Goal: Task Accomplishment & Management: Use online tool/utility

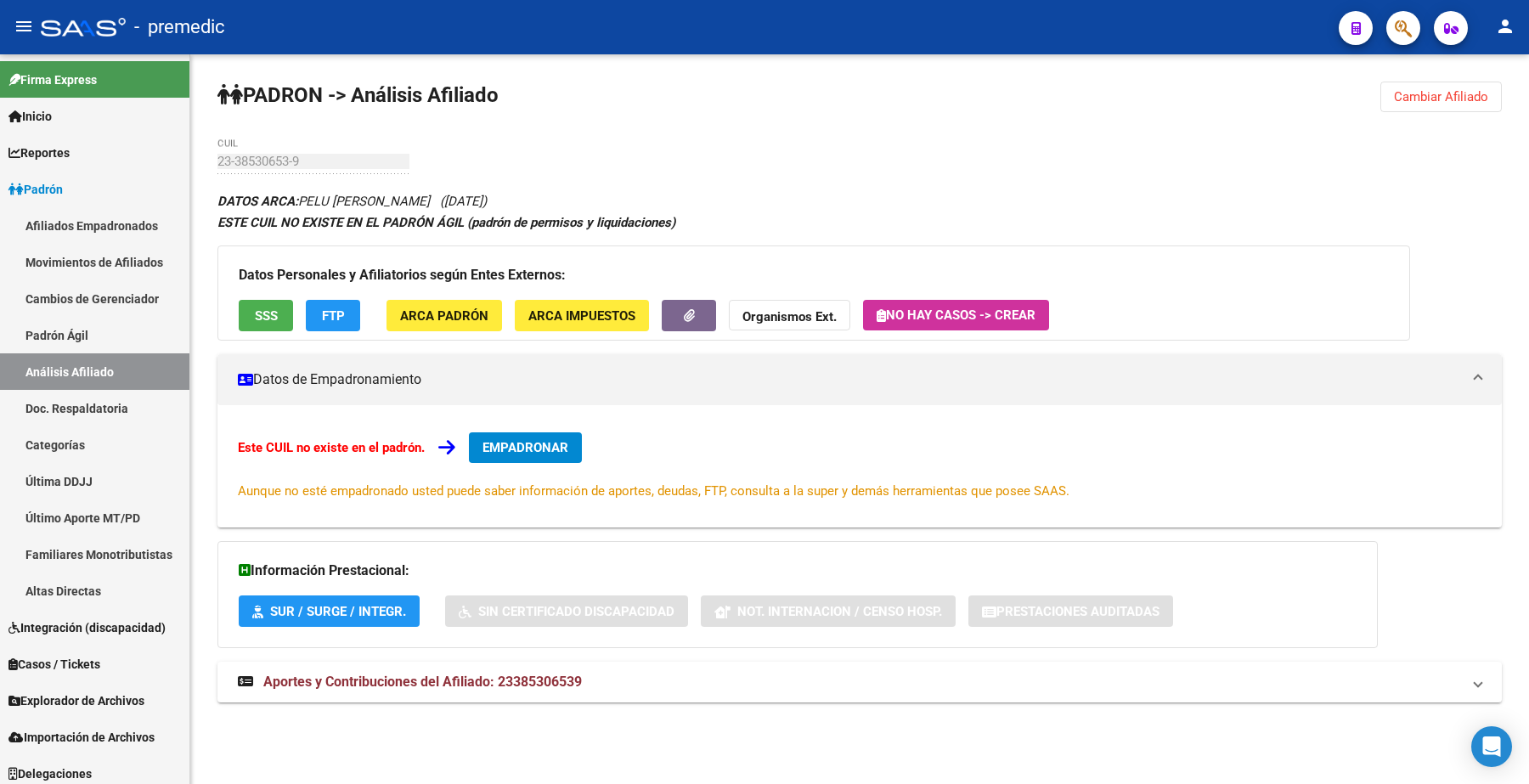
click at [1459, 108] on button "Cambiar Afiliado" at bounding box center [1441, 96] width 121 height 31
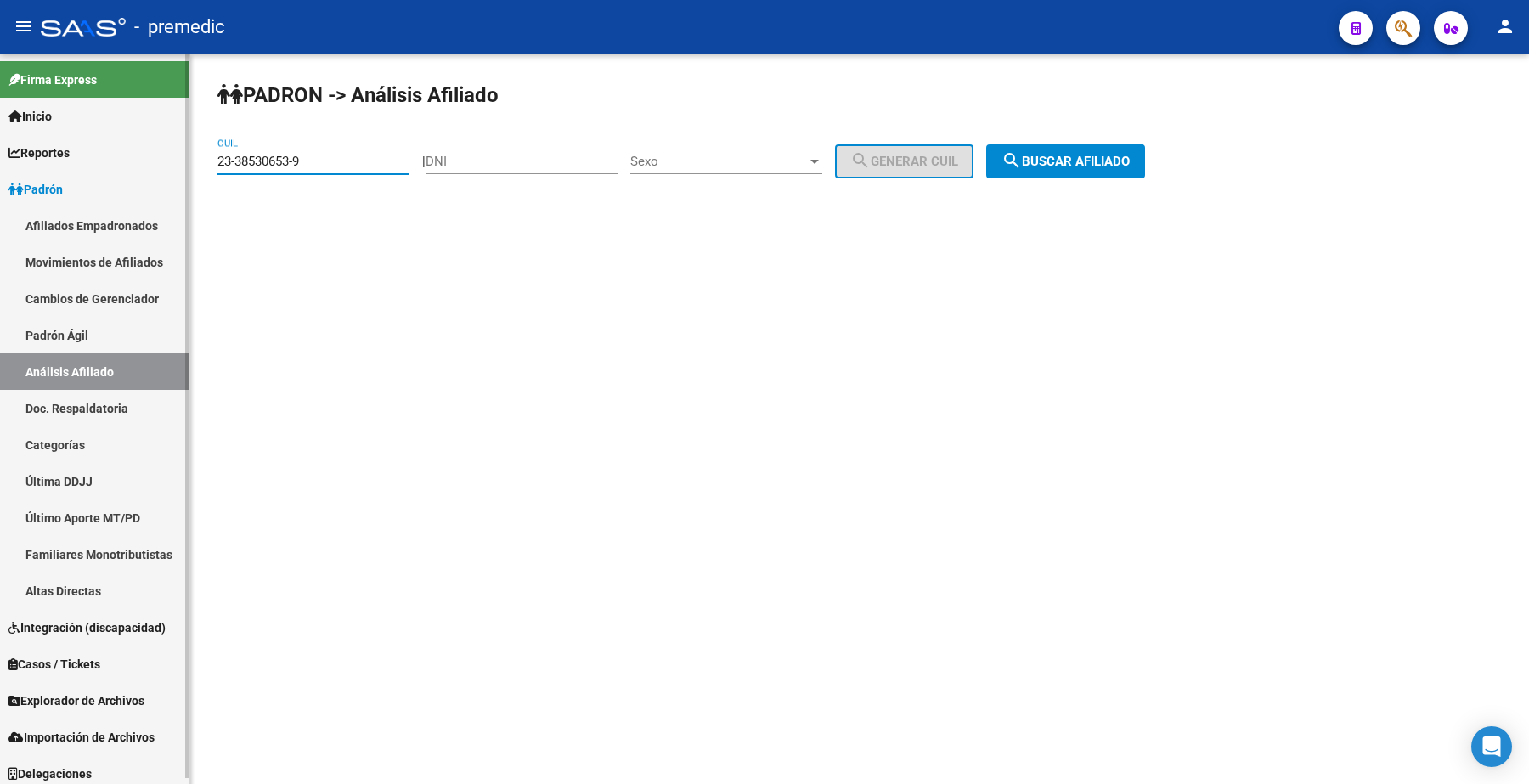
drag, startPoint x: 317, startPoint y: 157, endPoint x: 45, endPoint y: 138, distance: 272.7
click at [45, 138] on mat-sidenav-container "Firma Express Inicio Calendario SSS Instructivos Contacto OS Reportes Padrón Tr…" at bounding box center [764, 419] width 1529 height 729
paste input "0-46719105-6"
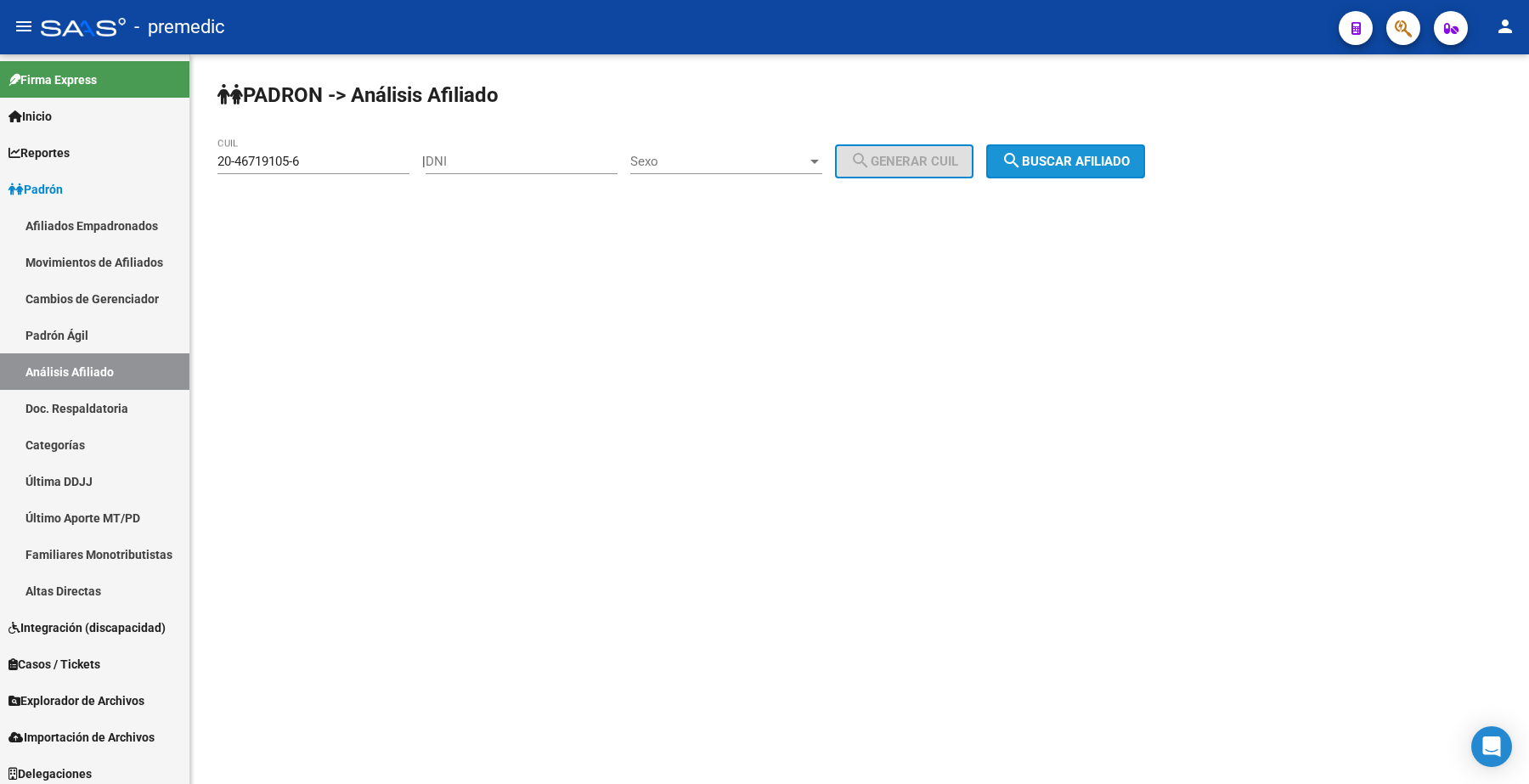
click at [1087, 149] on button "search Buscar afiliado" at bounding box center [1066, 161] width 159 height 34
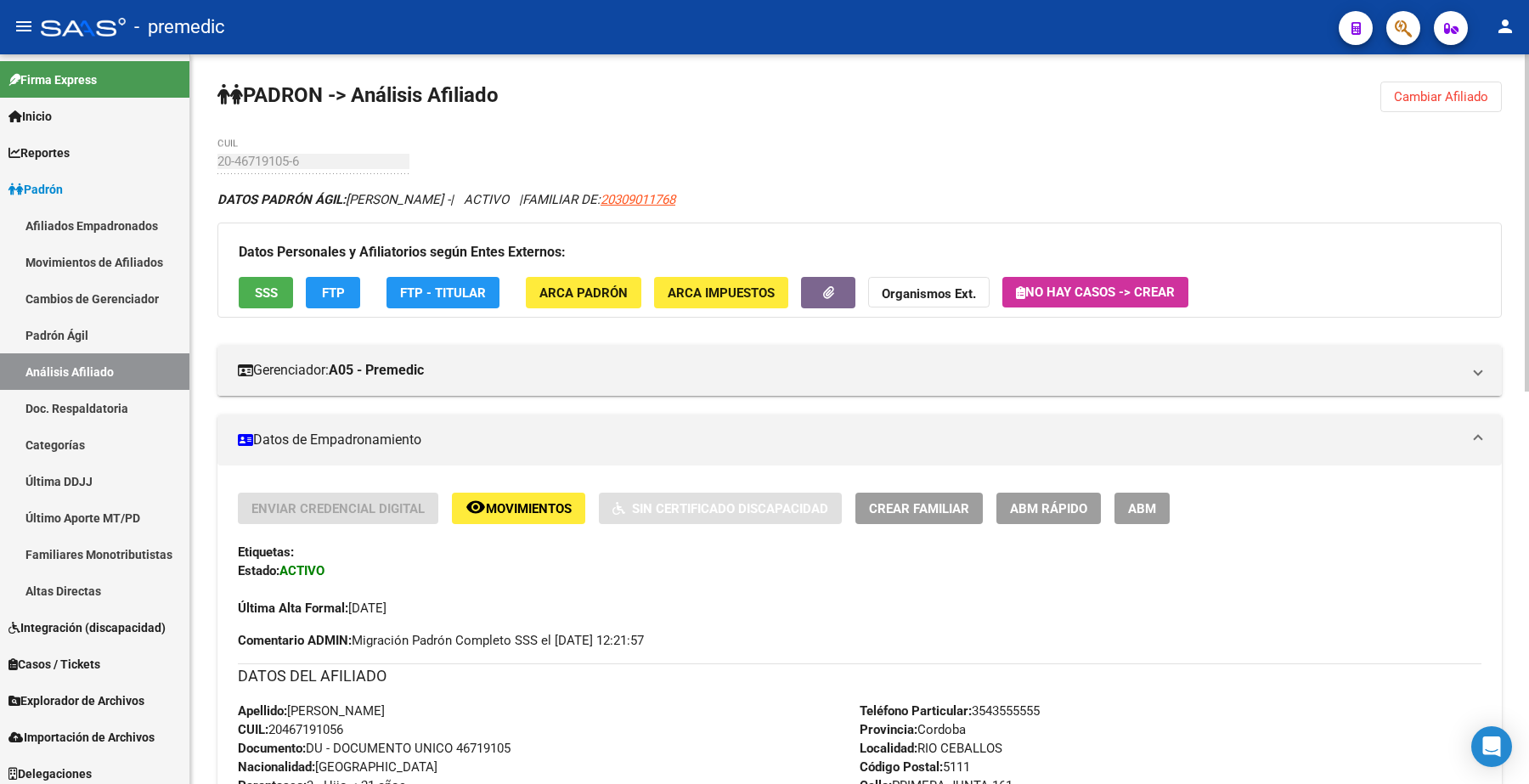
click at [1448, 110] on button "Cambiar Afiliado" at bounding box center [1441, 96] width 121 height 31
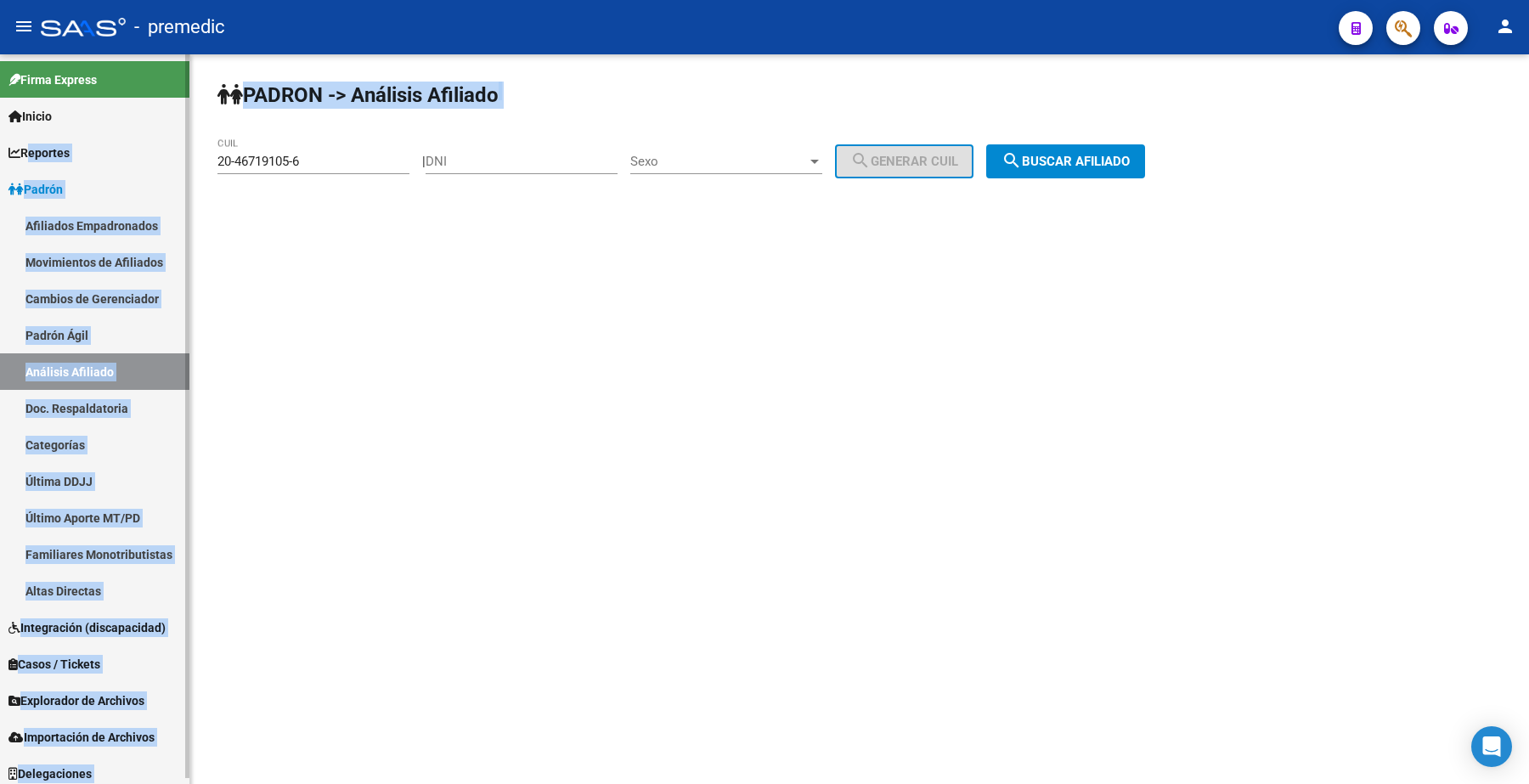
drag, startPoint x: 334, startPoint y: 151, endPoint x: 23, endPoint y: 161, distance: 311.2
click at [23, 161] on mat-sidenav-container "Firma Express Inicio Calendario SSS Instructivos Contacto OS Reportes Padrón Tr…" at bounding box center [764, 419] width 1529 height 729
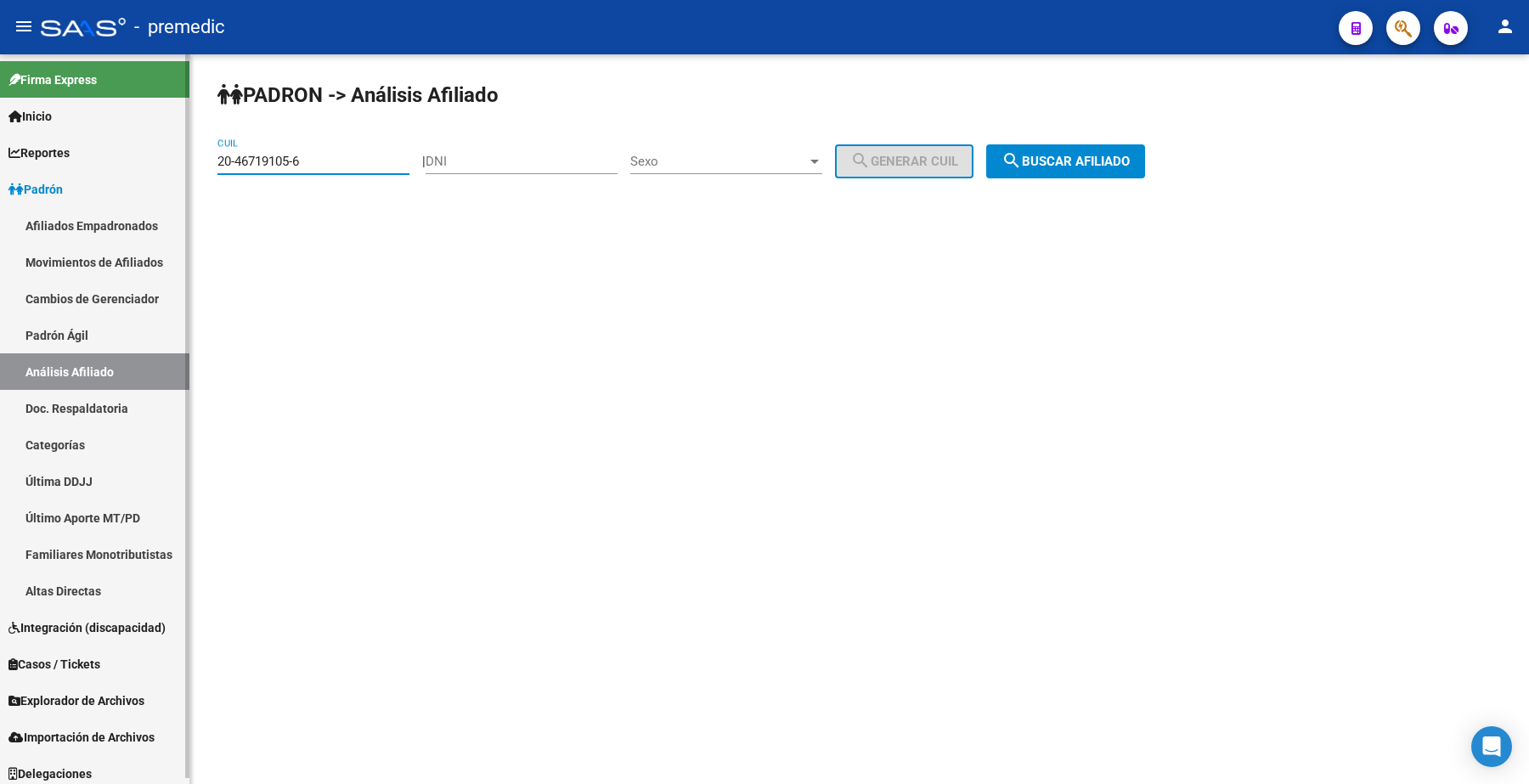
drag, startPoint x: 345, startPoint y: 163, endPoint x: 620, endPoint y: 158, distance: 275.0
click at [10, 160] on mat-sidenav-container "Firma Express Inicio Calendario SSS Instructivos Contacto OS Reportes Padrón Tr…" at bounding box center [764, 419] width 1529 height 729
paste input "5-127802"
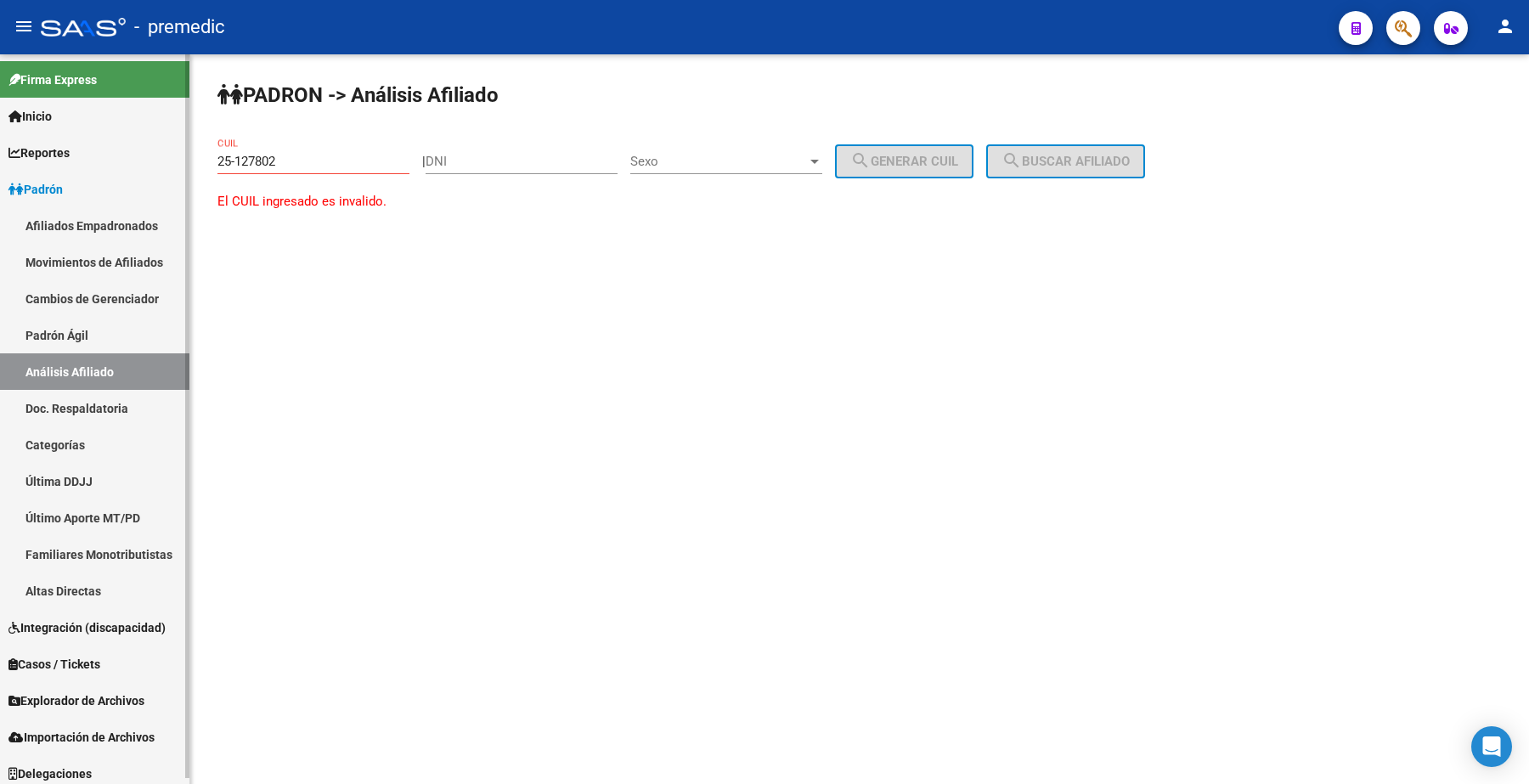
drag, startPoint x: 317, startPoint y: 158, endPoint x: 121, endPoint y: 154, distance: 196.0
click at [119, 160] on mat-sidenav-container "Firma Express Inicio Calendario SSS Instructivos Contacto OS Reportes Padrón Tr…" at bounding box center [764, 419] width 1529 height 729
paste input "3-25127802-4"
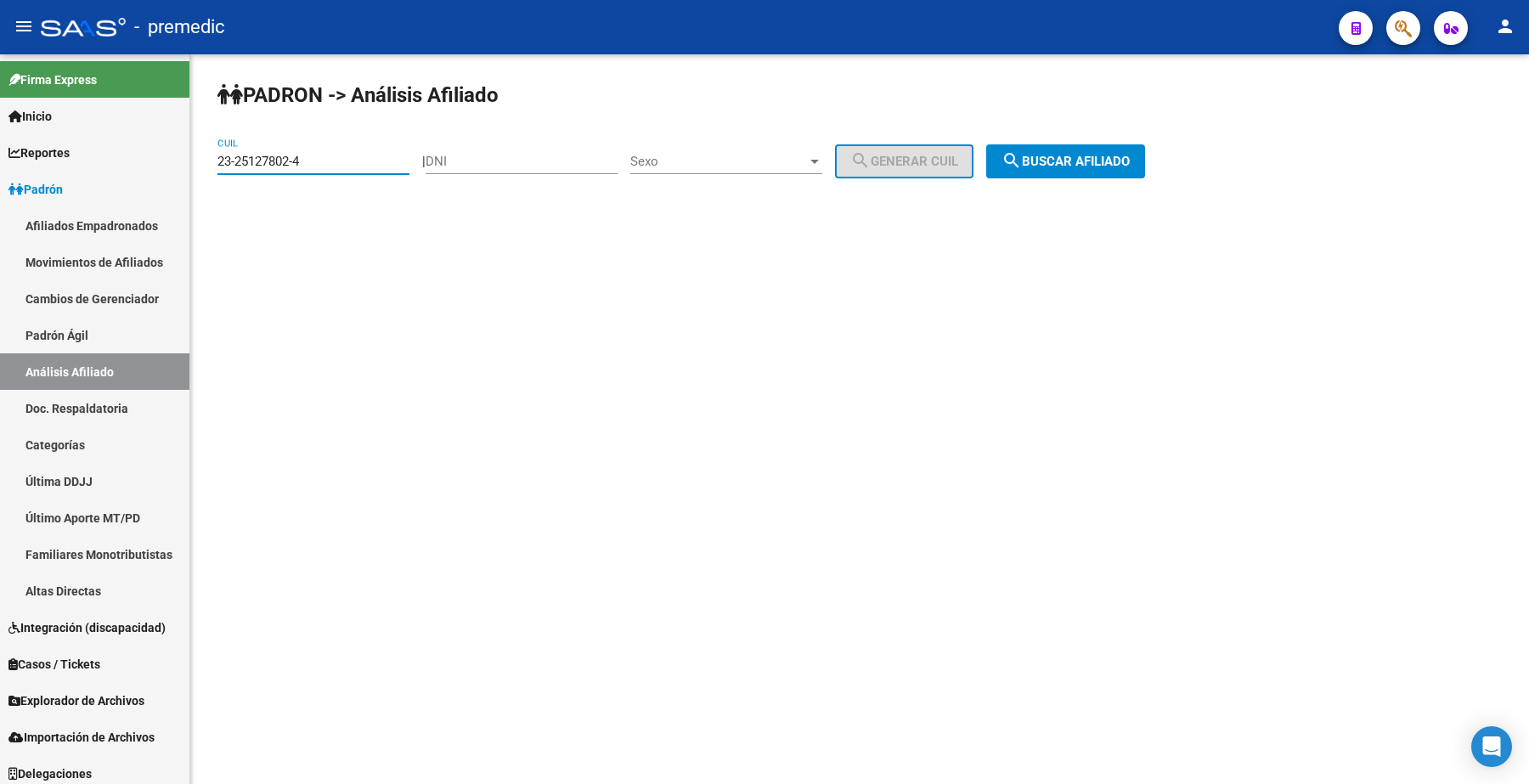
click at [1083, 145] on button "search Buscar afiliado" at bounding box center [1066, 161] width 159 height 34
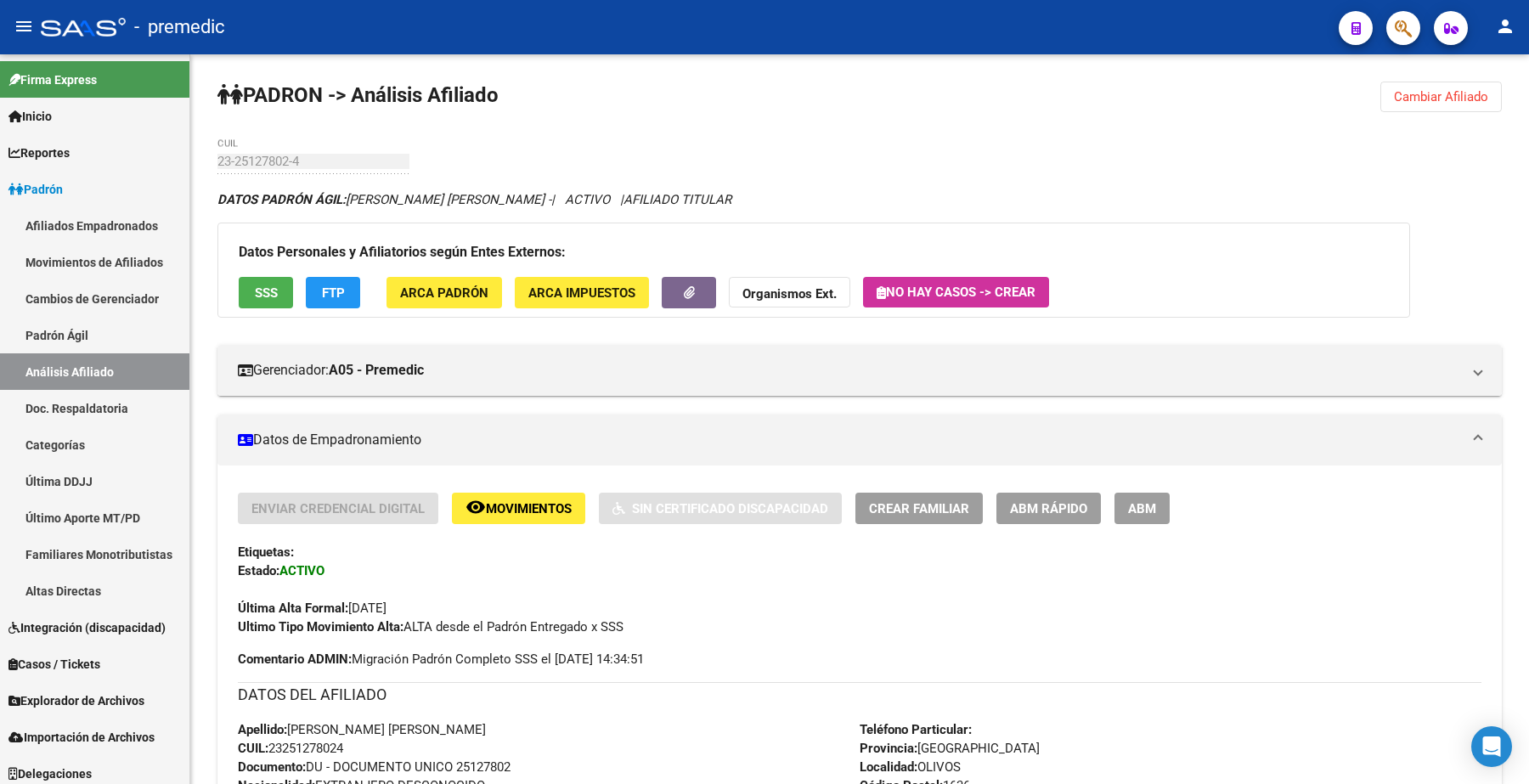
click at [1433, 91] on span "Cambiar Afiliado" at bounding box center [1441, 96] width 94 height 15
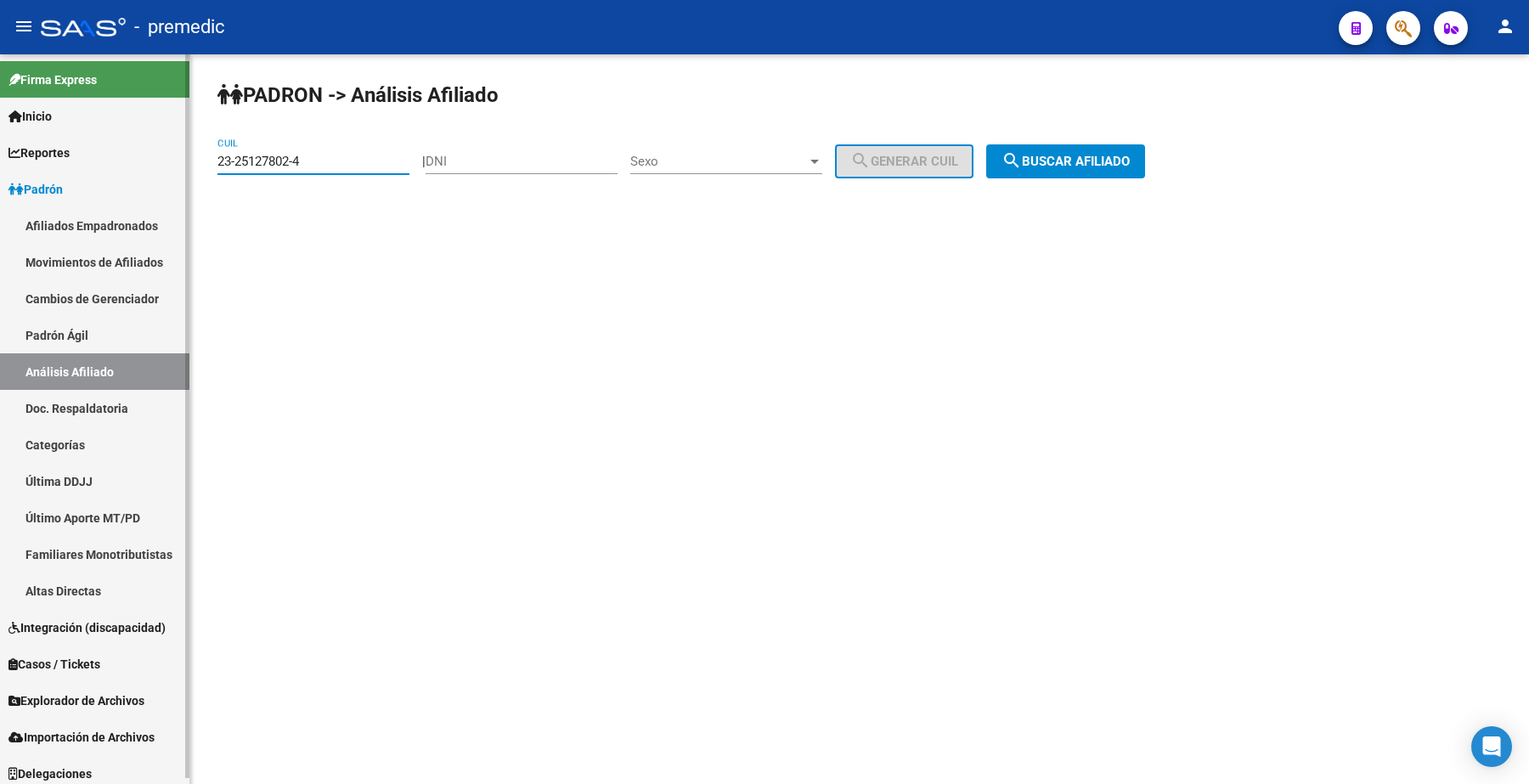
drag, startPoint x: 337, startPoint y: 157, endPoint x: 47, endPoint y: 158, distance: 290.0
click at [47, 158] on mat-sidenav-container "Firma Express Inicio Calendario SSS Instructivos Contacto OS Reportes Padrón Tr…" at bounding box center [764, 419] width 1529 height 729
paste input "0-27668220-3"
click at [1060, 167] on span "search Buscar afiliado" at bounding box center [1065, 161] width 128 height 15
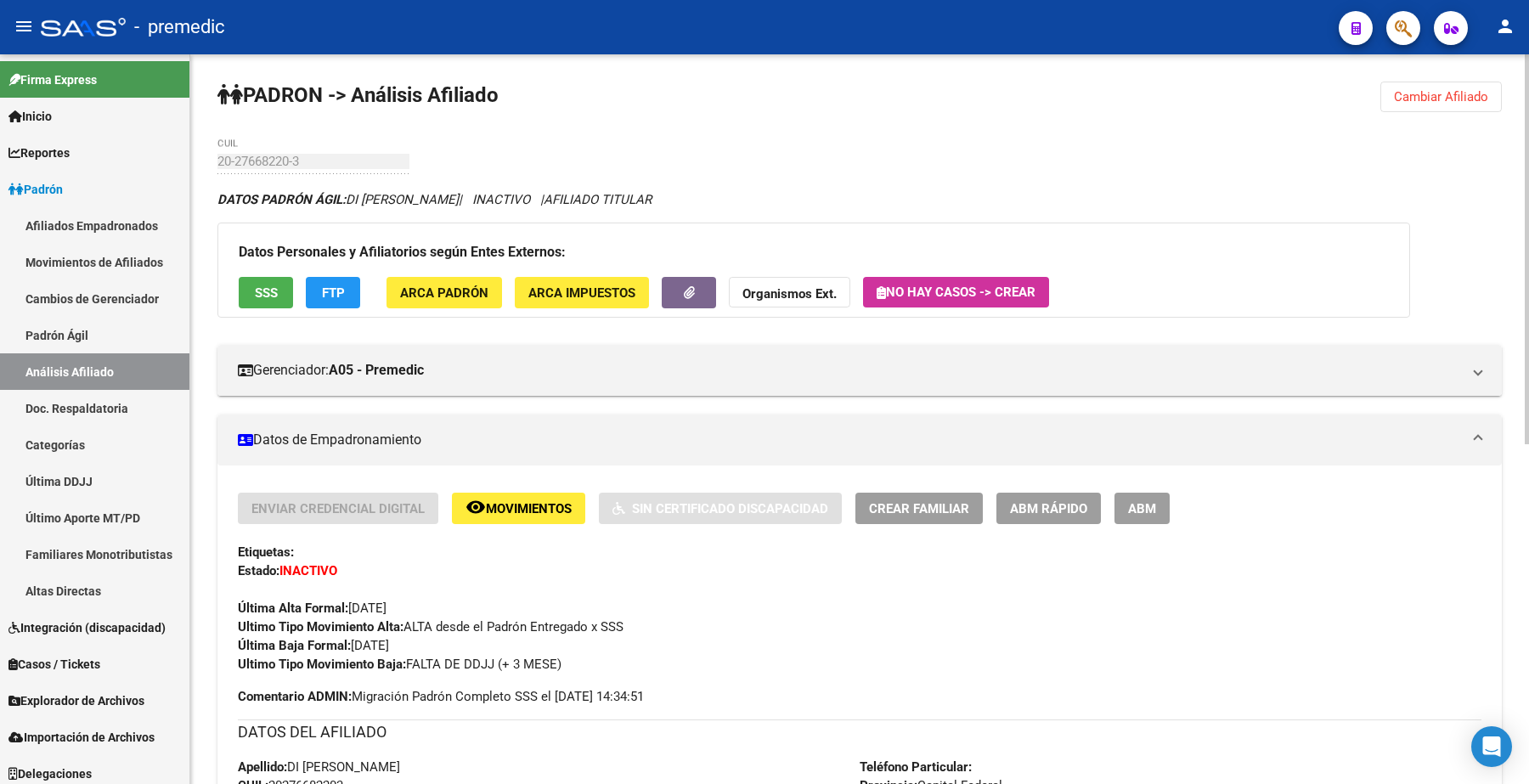
click at [1433, 96] on span "Cambiar Afiliado" at bounding box center [1441, 96] width 94 height 15
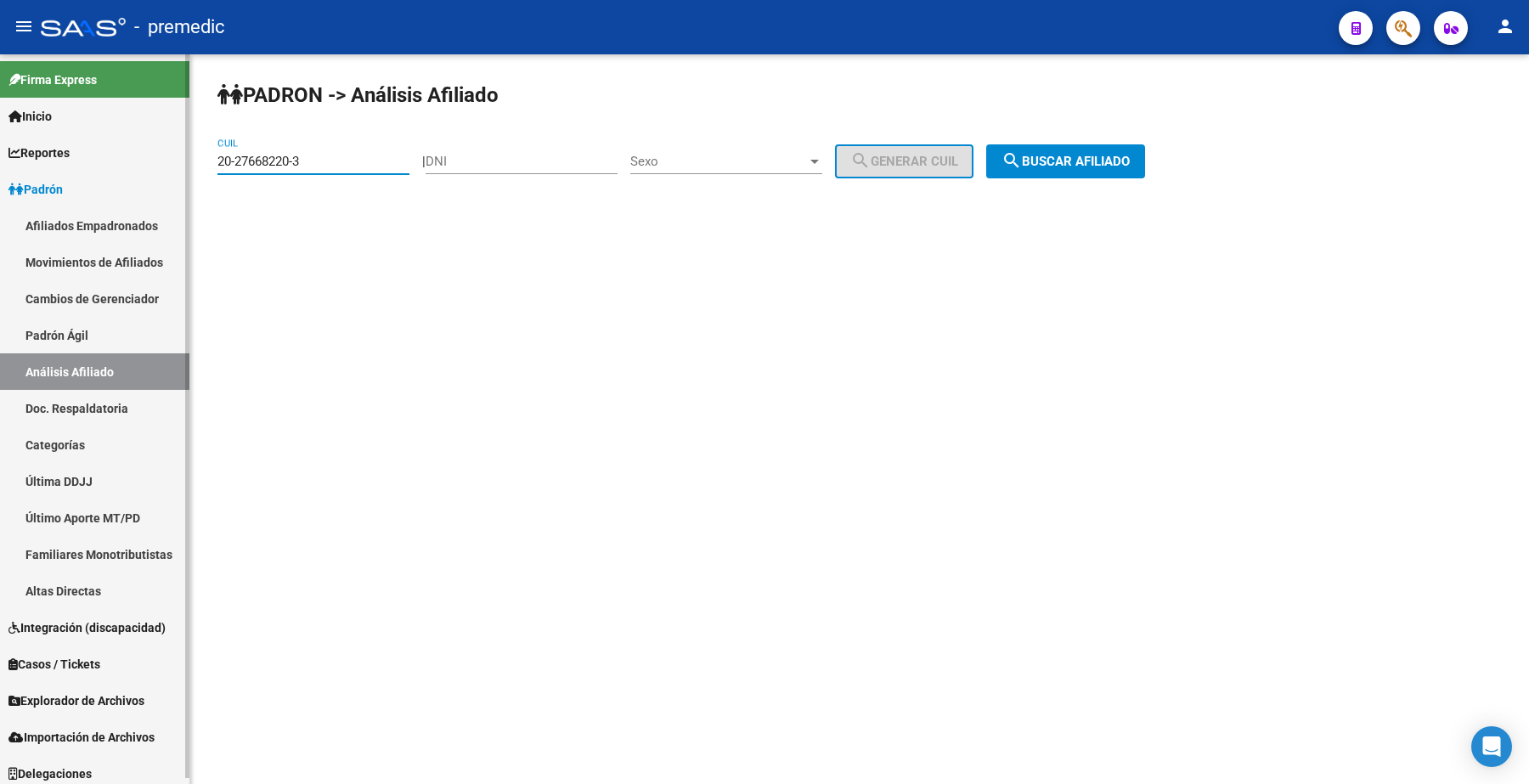
drag, startPoint x: 335, startPoint y: 158, endPoint x: 85, endPoint y: 128, distance: 251.8
click at [15, 119] on mat-sidenav-container "Firma Express Inicio Calendario SSS Instructivos Contacto OS Reportes Padrón Tr…" at bounding box center [764, 419] width 1529 height 729
paste input "3-35603606-9"
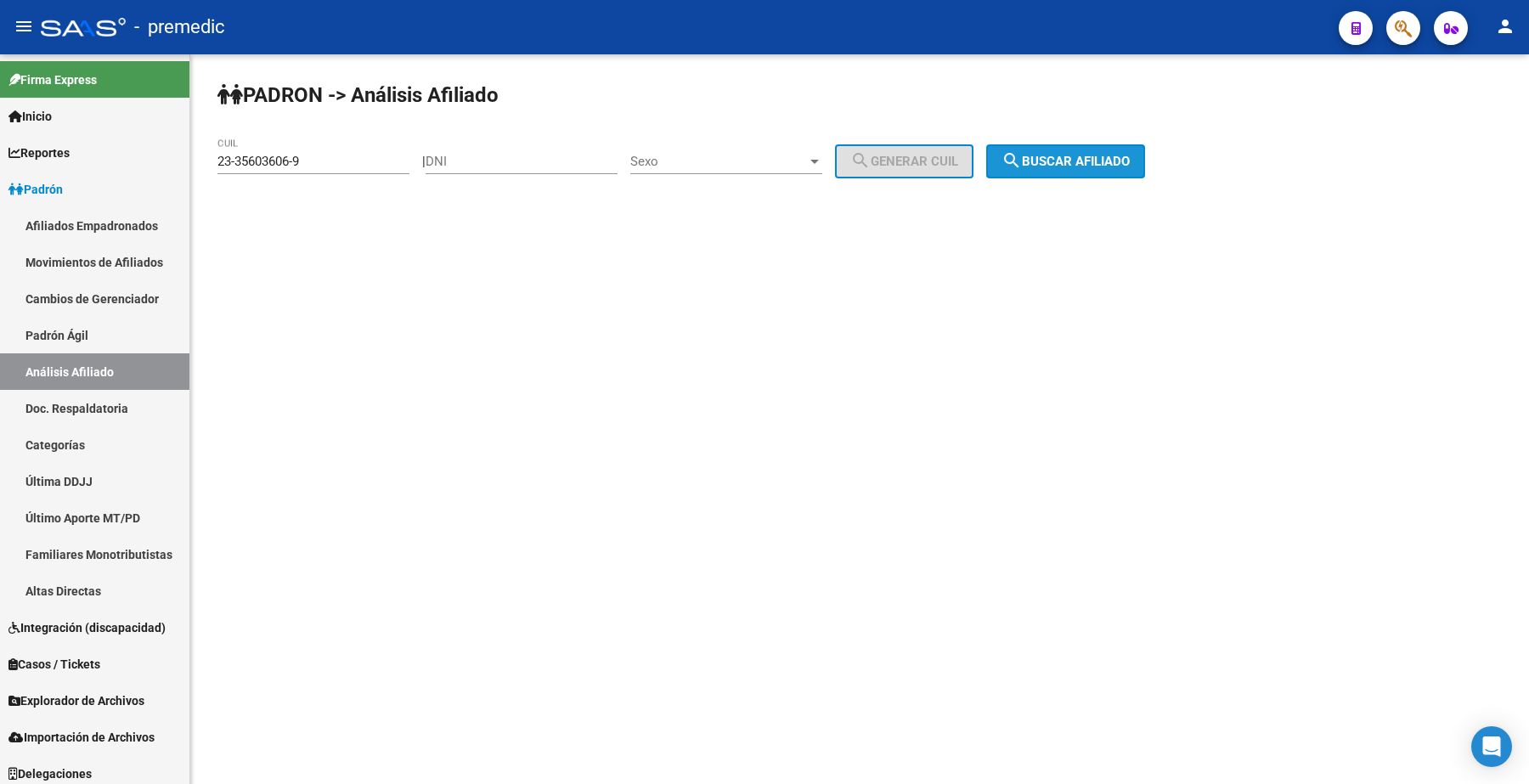
drag, startPoint x: 1033, startPoint y: 174, endPoint x: 1042, endPoint y: 172, distance: 9.2
click at [1034, 174] on button "search Buscar afiliado" at bounding box center [1066, 161] width 159 height 34
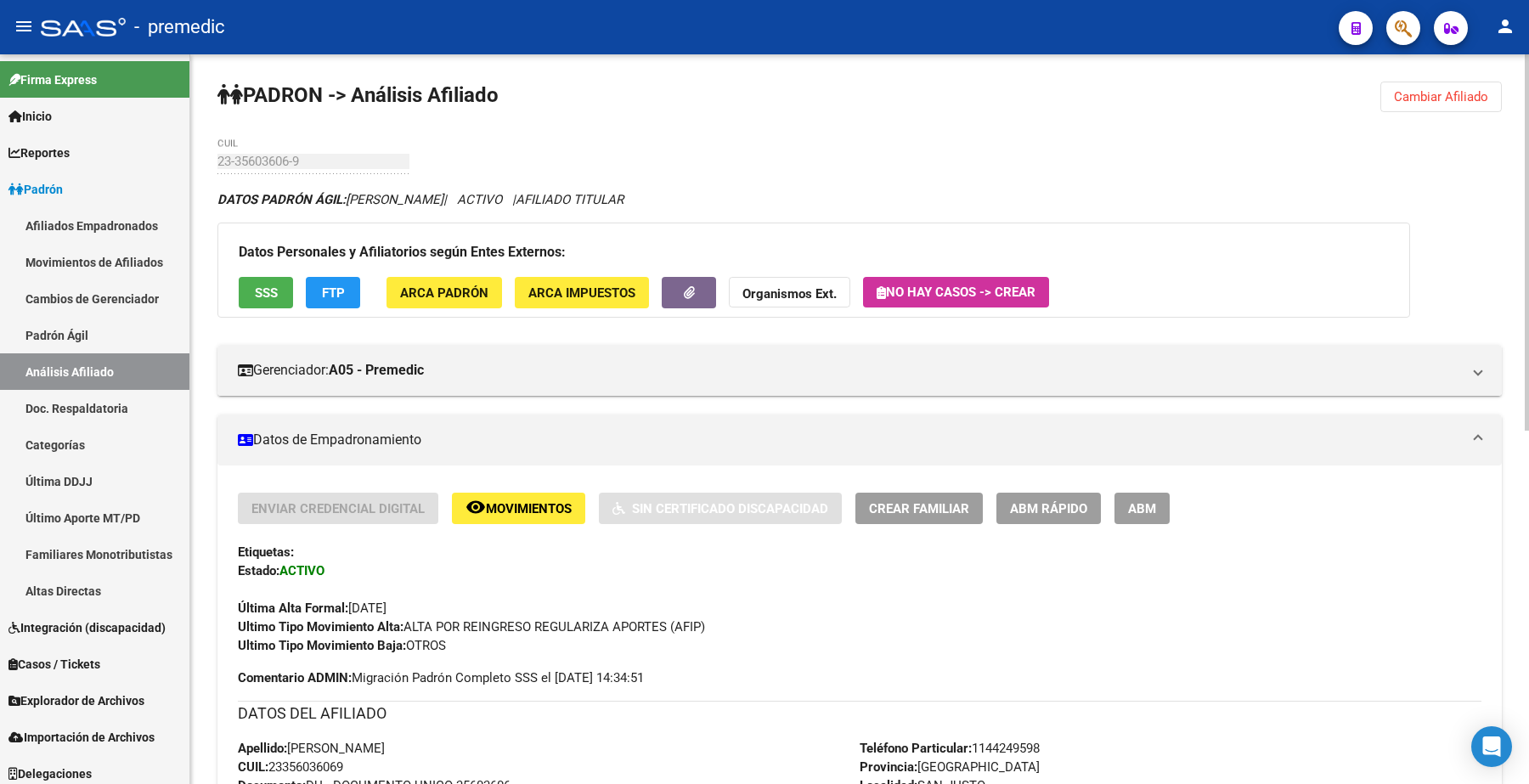
drag, startPoint x: 1452, startPoint y: 86, endPoint x: 1325, endPoint y: 86, distance: 127.0
click at [1450, 86] on button "Cambiar Afiliado" at bounding box center [1441, 96] width 121 height 31
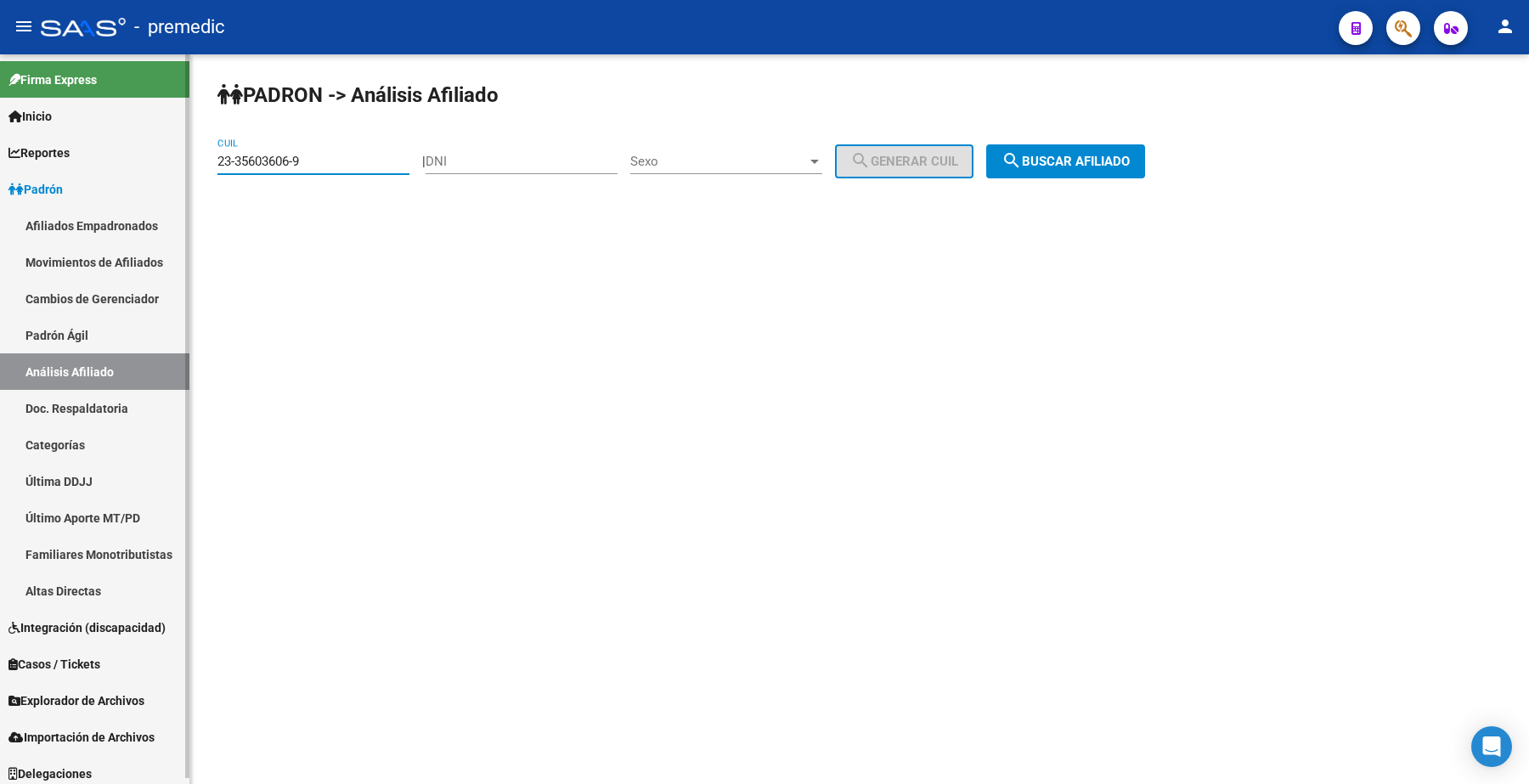
drag, startPoint x: 299, startPoint y: 157, endPoint x: 397, endPoint y: 189, distance: 103.1
click at [52, 155] on mat-sidenav-container "Firma Express Inicio Calendario SSS Instructivos Contacto OS Reportes Padrón Tr…" at bounding box center [764, 419] width 1529 height 729
paste input "0-40259942-2"
drag, startPoint x: 320, startPoint y: 154, endPoint x: 45, endPoint y: 154, distance: 275.0
click at [45, 154] on mat-sidenav-container "Firma Express Inicio Calendario SSS Instructivos Contacto OS Reportes Padrón Tr…" at bounding box center [764, 419] width 1529 height 729
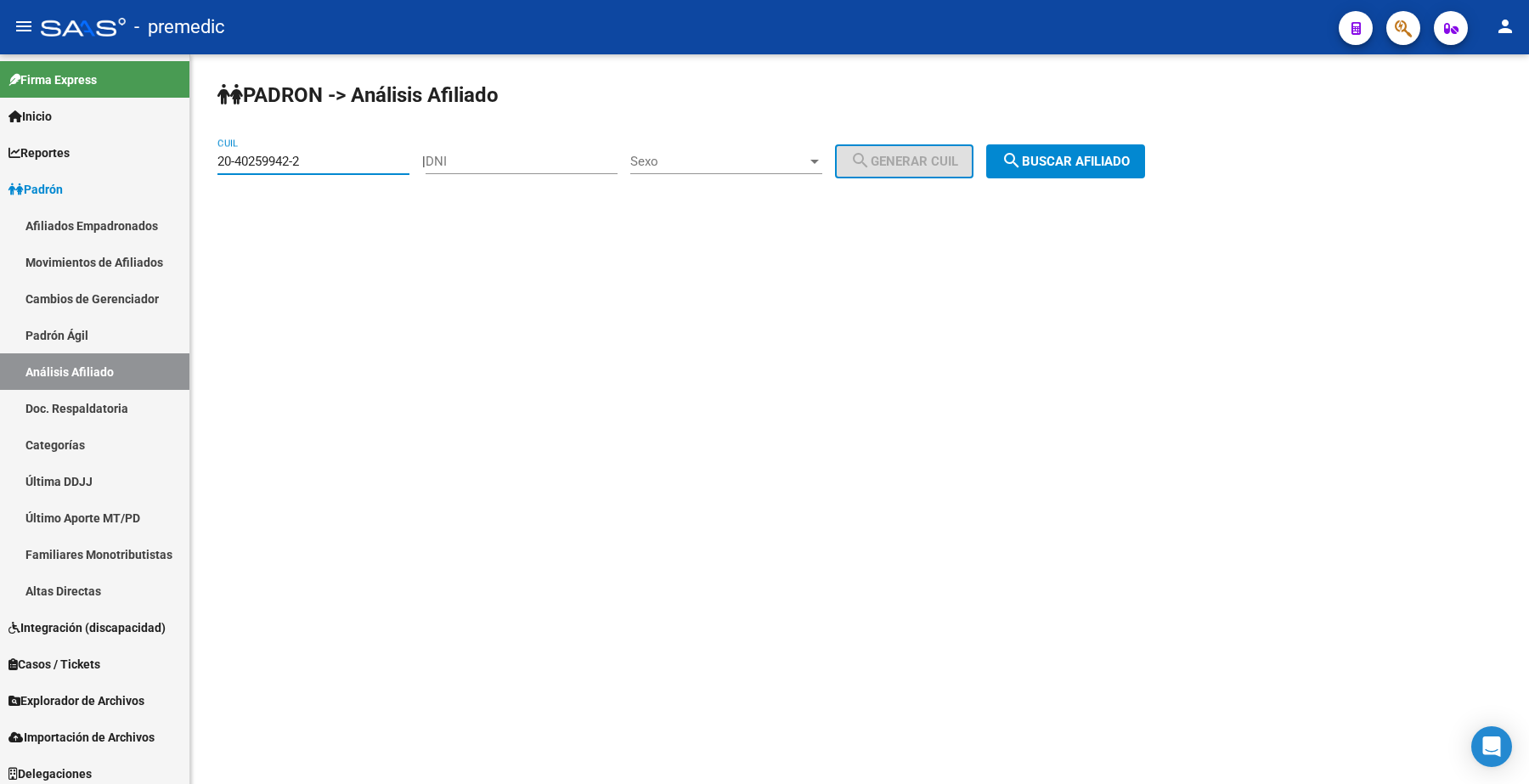
paste input
click at [1088, 154] on span "search Buscar afiliado" at bounding box center [1065, 161] width 128 height 15
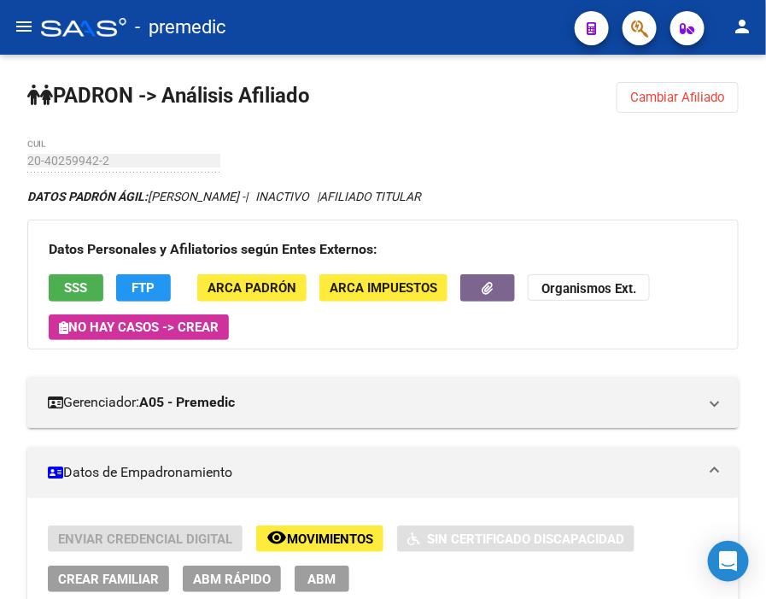
click at [677, 108] on button "Cambiar Afiliado" at bounding box center [678, 97] width 122 height 31
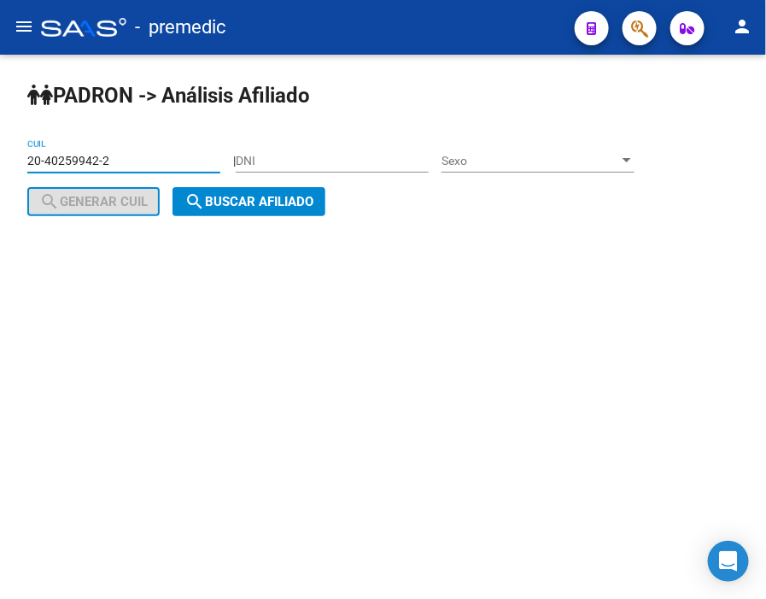
drag, startPoint x: 120, startPoint y: 160, endPoint x: 10, endPoint y: 160, distance: 109.3
click at [10, 160] on div "PADRON -> Análisis Afiliado 20-40259942-2 CUIL | DNI Sexo Sexo search Generar C…" at bounding box center [383, 163] width 766 height 216
paste input "6874942-5"
click at [256, 211] on button "search Buscar afiliado" at bounding box center [249, 201] width 153 height 29
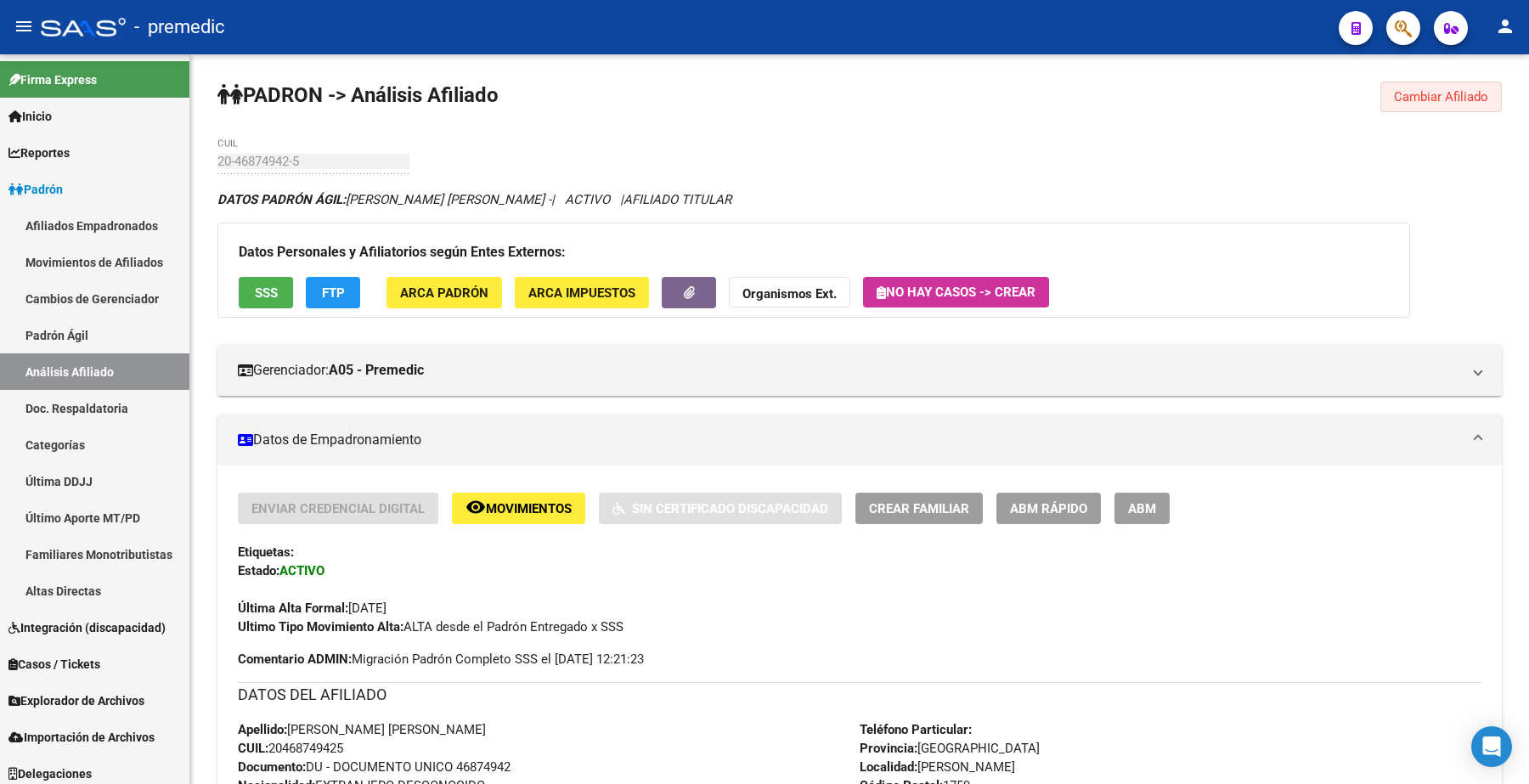
click at [1482, 106] on button "Cambiar Afiliado" at bounding box center [1441, 96] width 121 height 31
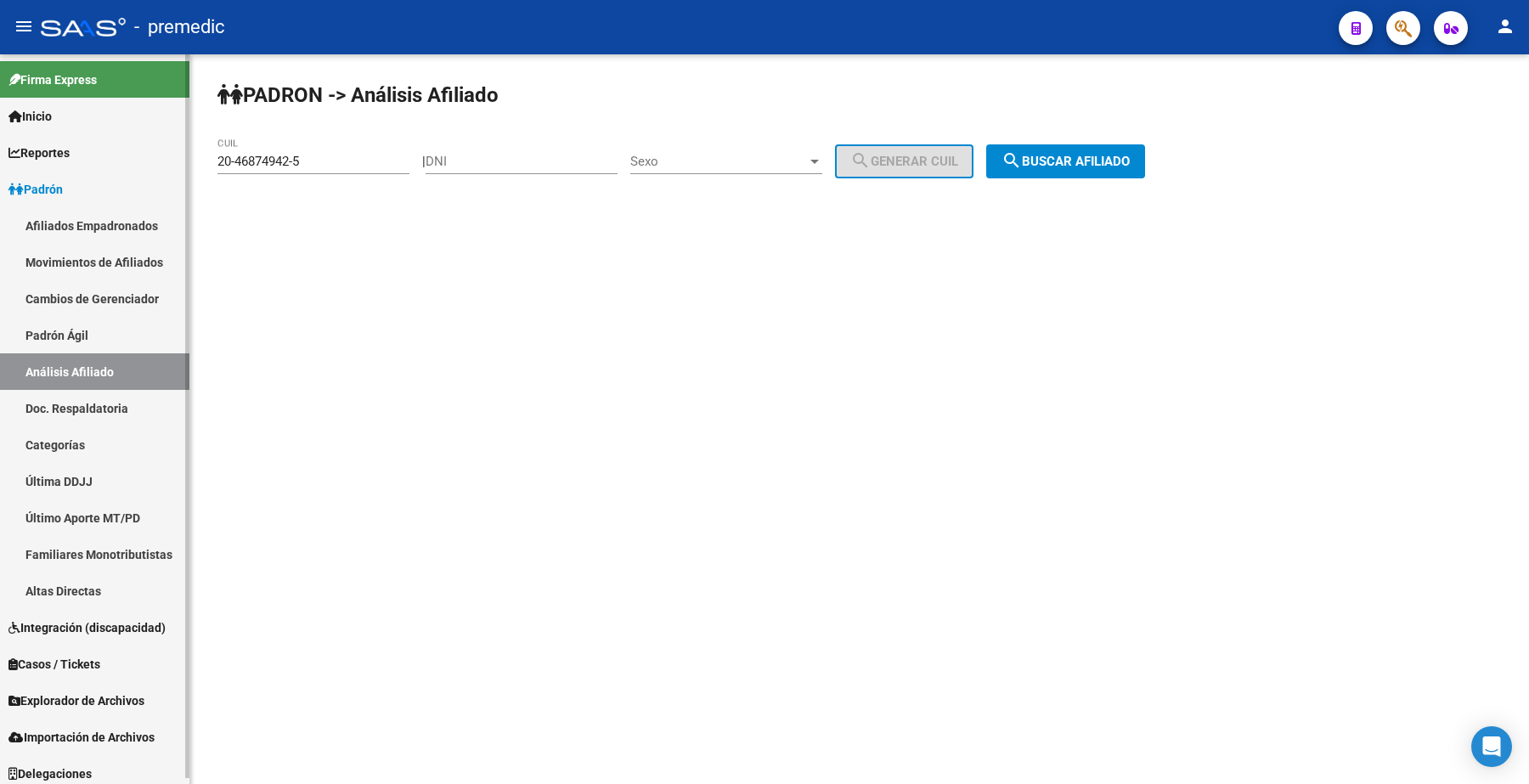
drag, startPoint x: 119, startPoint y: 147, endPoint x: 0, endPoint y: 144, distance: 119.0
click at [0, 144] on mat-sidenav-container "Firma Express Inicio Calendario SSS Instructivos Contacto OS Reportes Padrón Tr…" at bounding box center [764, 419] width 1529 height 729
paste input "18818590-9"
type input "20-18818590-9"
click at [1089, 170] on button "search Buscar afiliado" at bounding box center [1066, 161] width 159 height 34
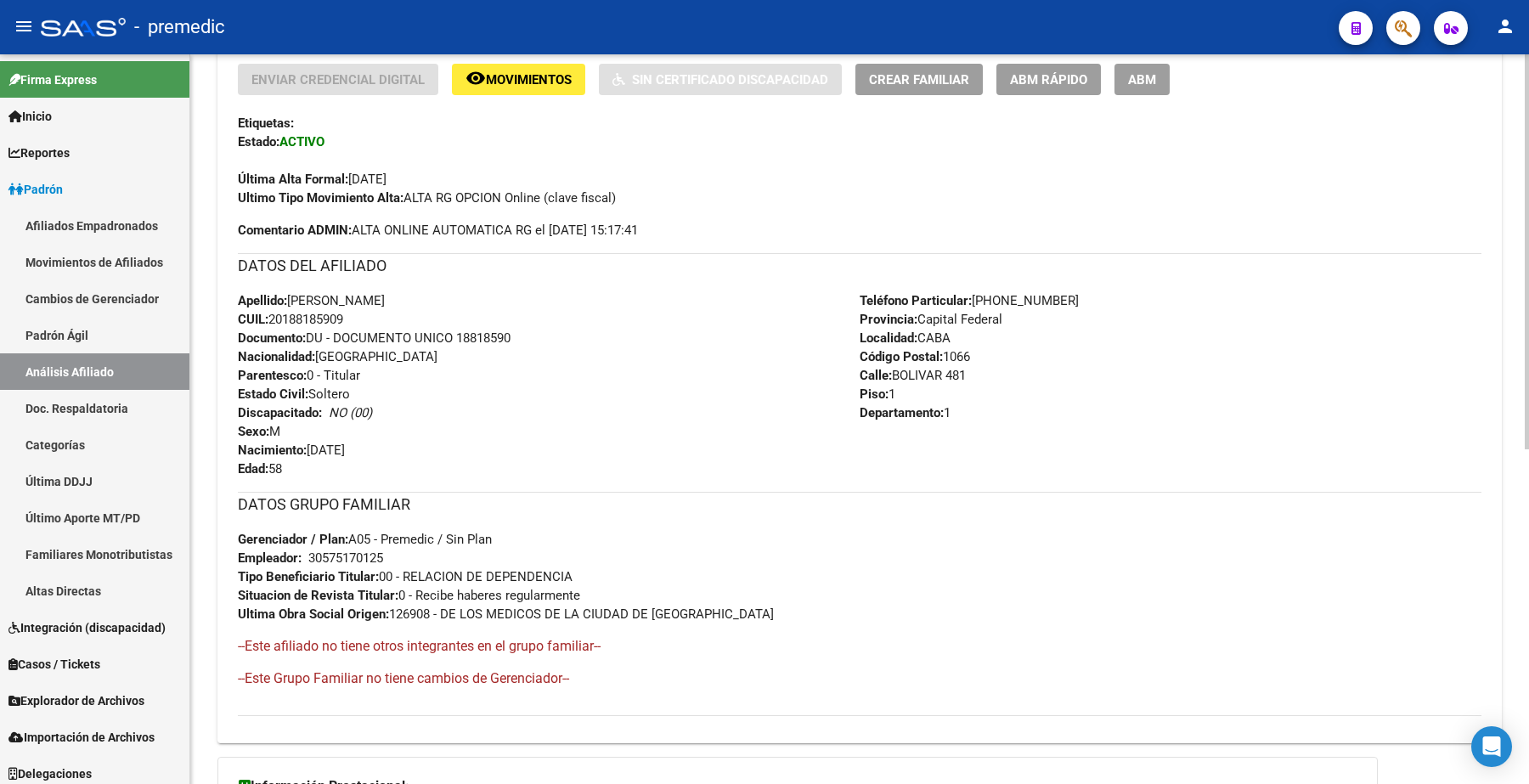
scroll to position [408, 0]
